Goal: Task Accomplishment & Management: Use online tool/utility

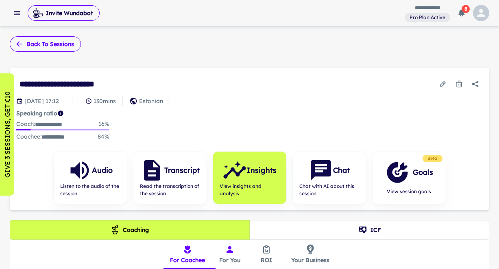
click at [53, 45] on button "Back to sessions" at bounding box center [45, 43] width 71 height 15
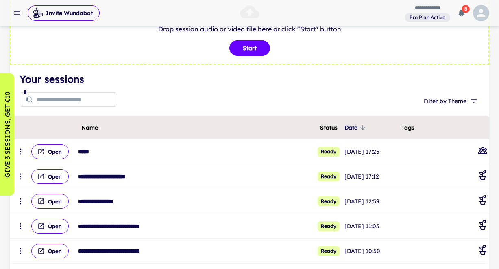
scroll to position [61, 0]
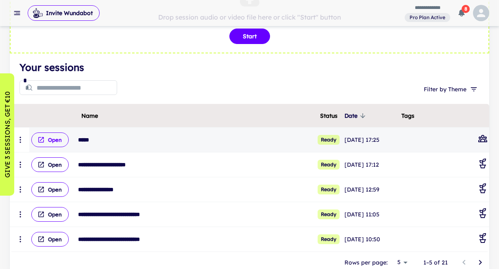
click at [57, 140] on button "Open" at bounding box center [49, 139] width 37 height 15
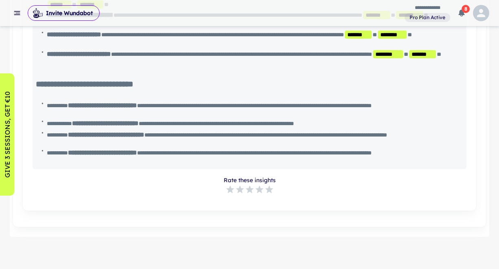
scroll to position [1161, 0]
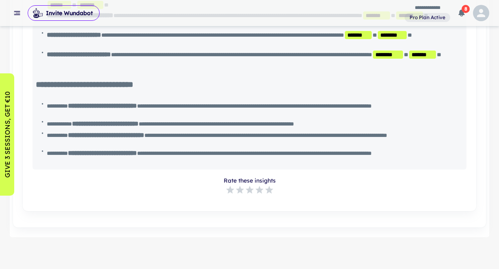
click at [127, 161] on span "**********" at bounding box center [254, 156] width 414 height 16
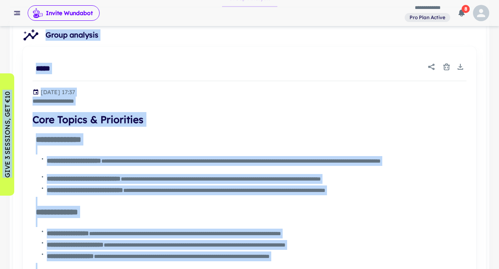
scroll to position [259, 0]
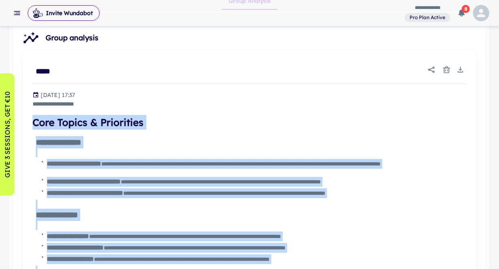
drag, startPoint x: 127, startPoint y: 161, endPoint x: 30, endPoint y: 118, distance: 106.1
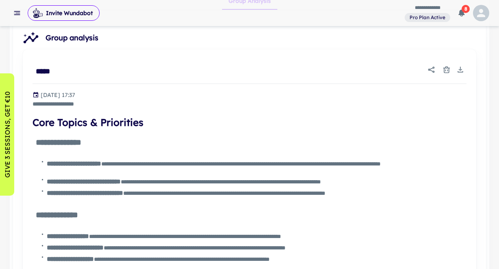
click at [293, 101] on div "**********" at bounding box center [250, 99] width 434 height 18
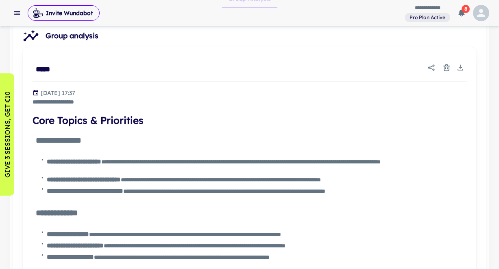
scroll to position [261, 0]
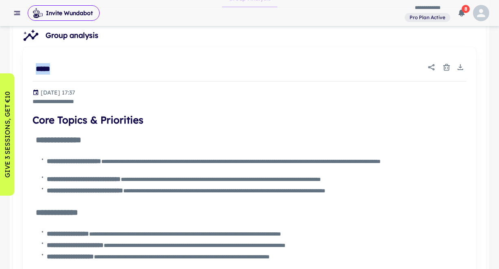
drag, startPoint x: 76, startPoint y: 68, endPoint x: 30, endPoint y: 65, distance: 45.7
click at [30, 65] on div "*****" at bounding box center [138, 65] width 219 height 24
click at [253, 60] on icon at bounding box center [252, 60] width 4 height 5
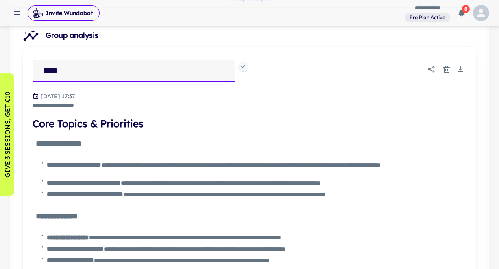
drag, startPoint x: 85, startPoint y: 69, endPoint x: 21, endPoint y: 65, distance: 64.9
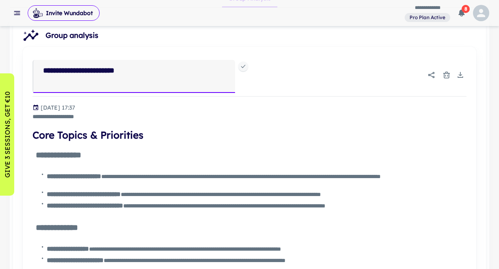
type textarea "**********"
click at [238, 140] on h4 "Core Topics & Priorities" at bounding box center [250, 134] width 434 height 15
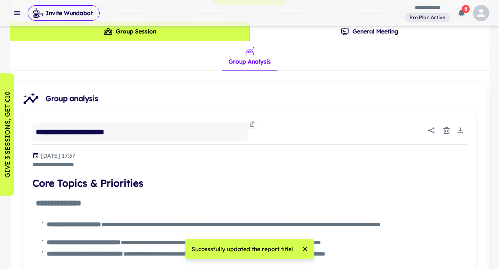
scroll to position [213, 0]
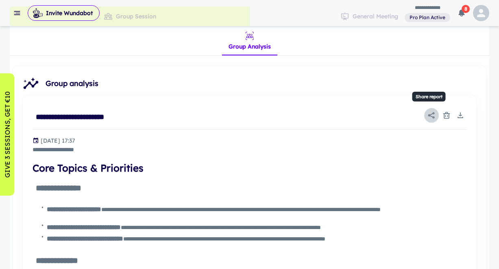
click at [434, 114] on icon "Share report" at bounding box center [432, 115] width 8 height 8
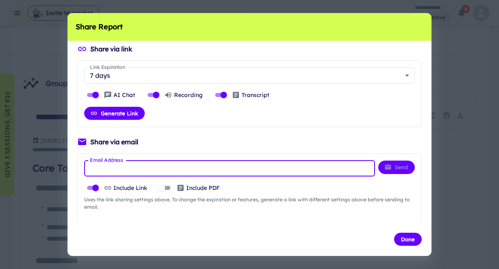
click at [159, 165] on input "Email Address" at bounding box center [229, 168] width 291 height 16
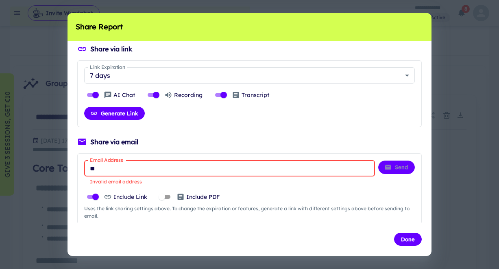
type input "*"
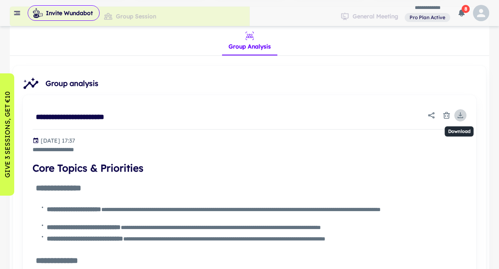
click at [462, 115] on icon "Download" at bounding box center [461, 115] width 8 height 8
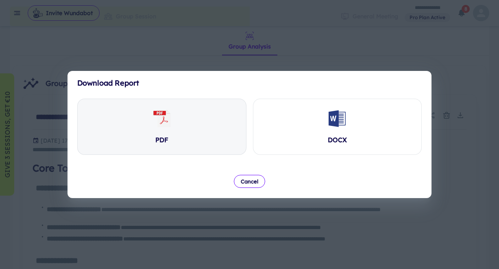
click at [160, 123] on icon at bounding box center [164, 118] width 13 height 17
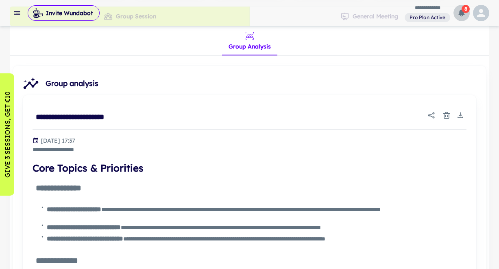
click at [462, 12] on icon "button" at bounding box center [462, 13] width 6 height 7
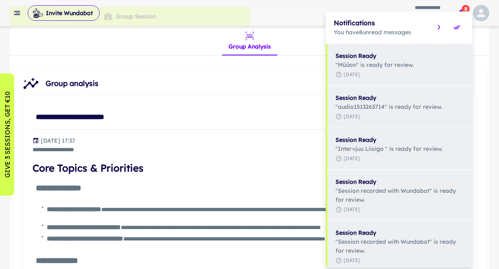
click at [462, 12] on div "Notifications You have 8 unread messages" at bounding box center [399, 27] width 147 height 32
click at [35, 114] on div at bounding box center [249, 134] width 499 height 269
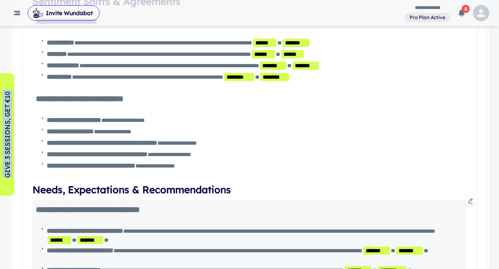
scroll to position [963, 0]
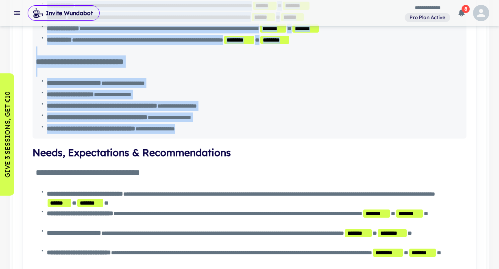
drag, startPoint x: 37, startPoint y: 114, endPoint x: 64, endPoint y: 136, distance: 34.1
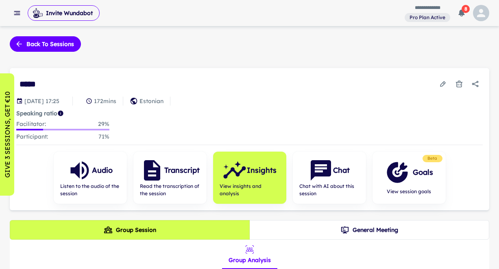
scroll to position [0, 0]
click at [38, 47] on button "Back to sessions" at bounding box center [45, 43] width 71 height 15
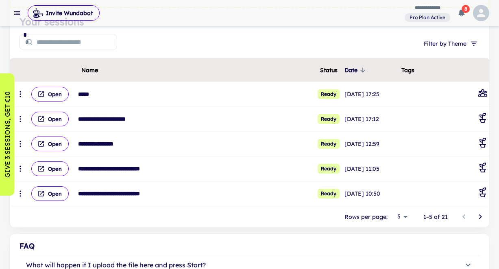
scroll to position [117, 0]
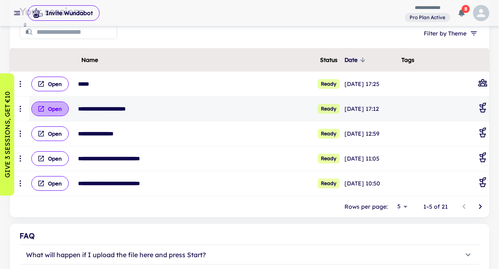
click at [57, 111] on button "Open" at bounding box center [49, 108] width 37 height 15
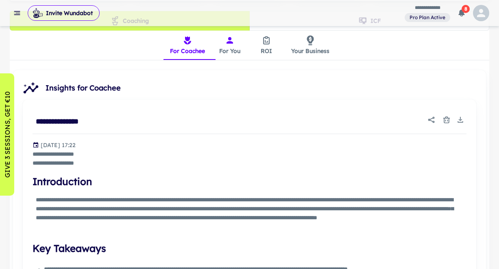
scroll to position [210, 0]
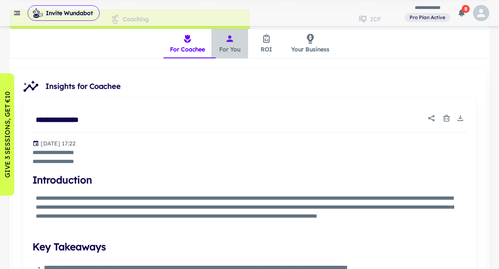
click at [232, 39] on icon "insights tabs" at bounding box center [230, 39] width 10 height 10
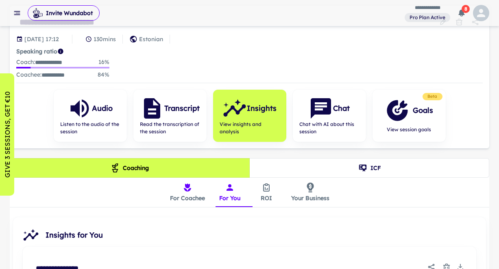
scroll to position [74, 0]
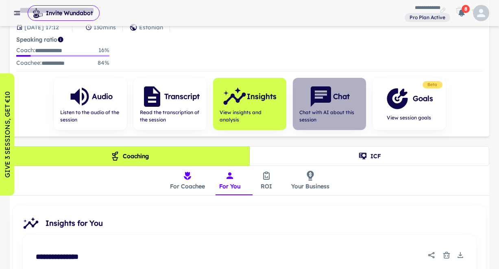
click at [325, 98] on icon "button" at bounding box center [321, 96] width 20 height 20
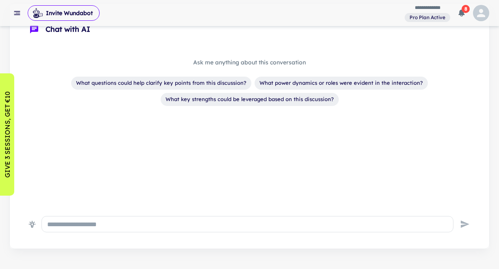
scroll to position [216, 0]
click at [122, 223] on textarea at bounding box center [247, 223] width 401 height 9
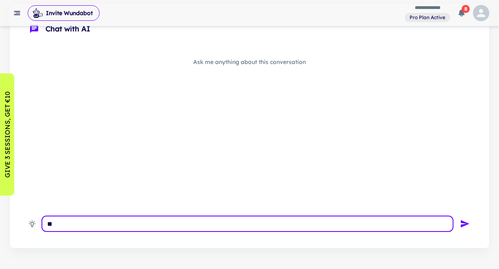
type textarea "*"
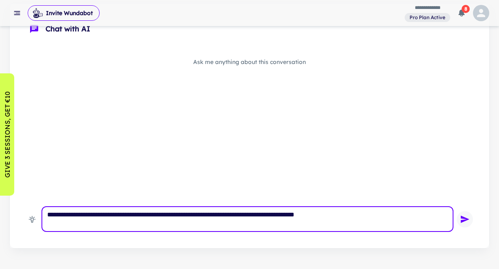
type textarea "**********"
click at [465, 217] on icon "button" at bounding box center [465, 218] width 9 height 7
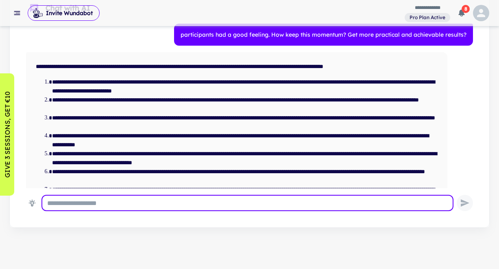
scroll to position [0, 0]
click at [160, 116] on li "**********" at bounding box center [245, 122] width 386 height 18
click at [115, 201] on textarea at bounding box center [247, 202] width 401 height 9
type textarea "**********"
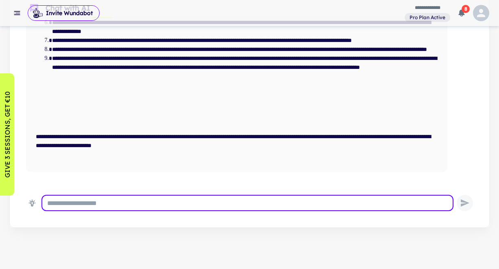
scroll to position [386, 0]
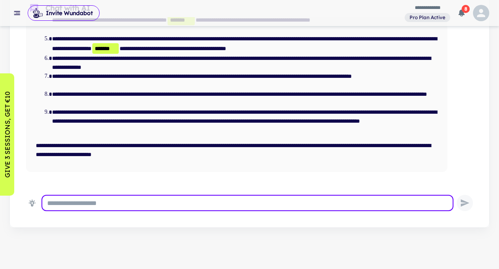
type textarea "*"
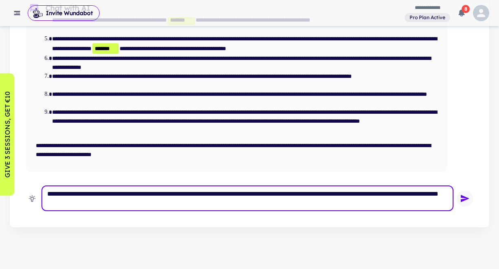
type textarea "**********"
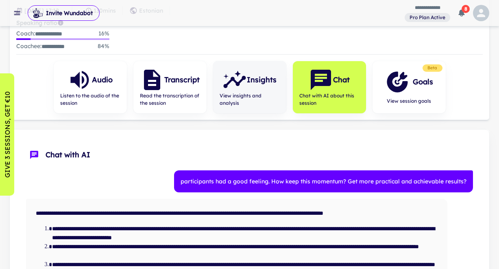
scroll to position [93, 0]
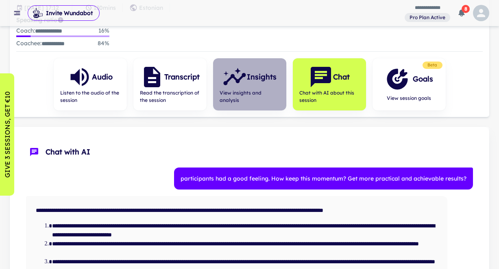
click at [243, 78] on icon "button" at bounding box center [235, 77] width 24 height 24
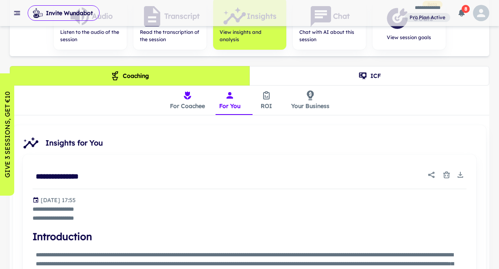
scroll to position [115, 0]
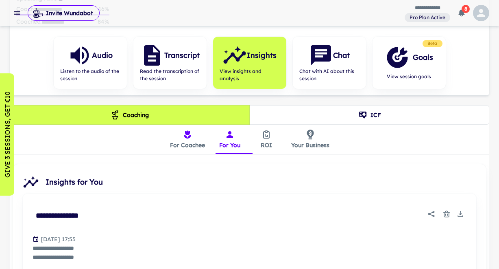
click at [185, 142] on button "For Coachee" at bounding box center [188, 139] width 48 height 29
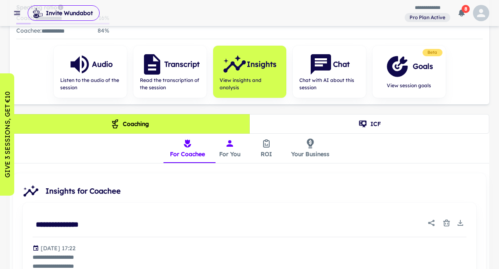
scroll to position [103, 0]
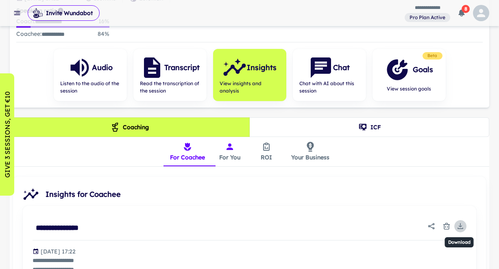
click at [461, 224] on icon "Download" at bounding box center [460, 224] width 1 height 3
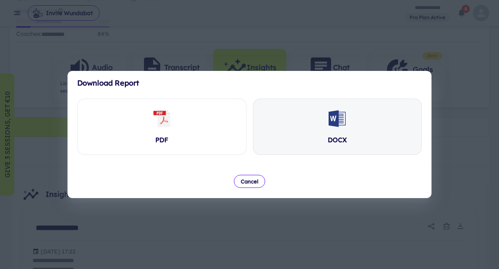
click at [318, 120] on div "DOCX" at bounding box center [338, 126] width 169 height 55
